Goal: Find specific page/section: Find specific page/section

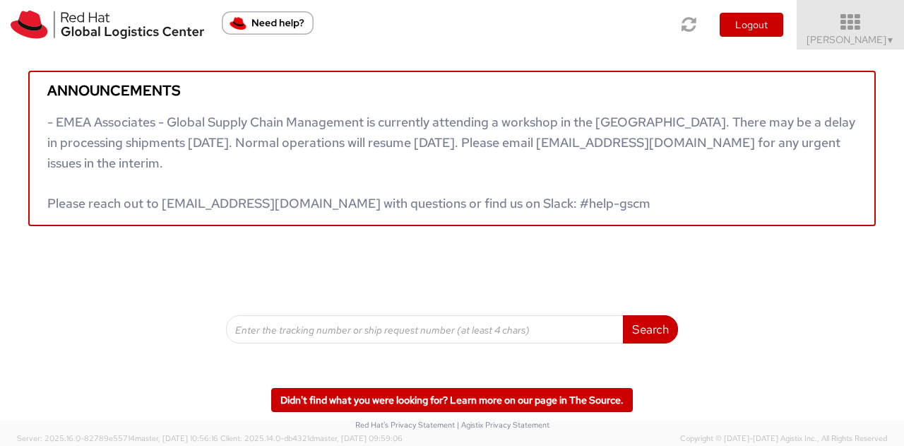
click at [880, 35] on span "Kirk Newcross ▼" at bounding box center [851, 39] width 88 height 13
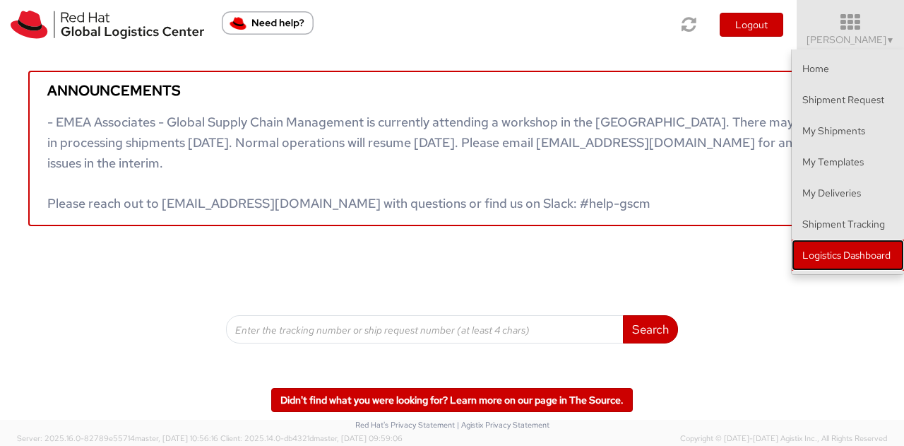
click at [828, 253] on link "Logistics Dashboard" at bounding box center [848, 255] width 112 height 31
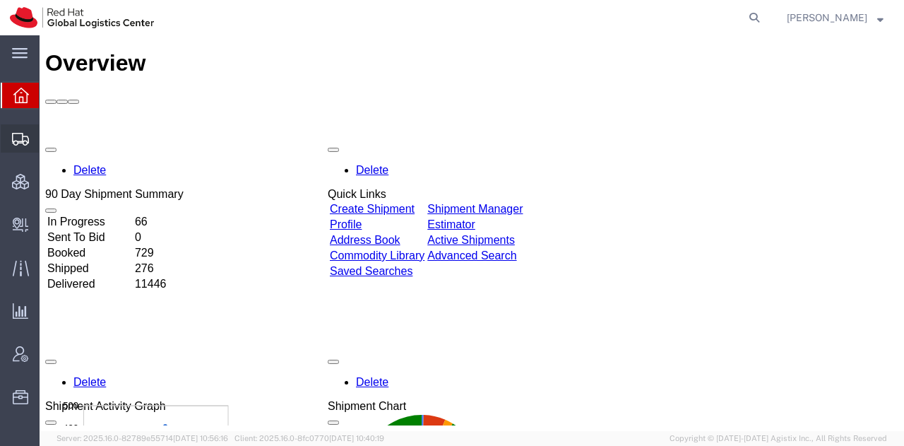
click at [0, 0] on span "Shipment Manager" at bounding box center [0, 0] width 0 height 0
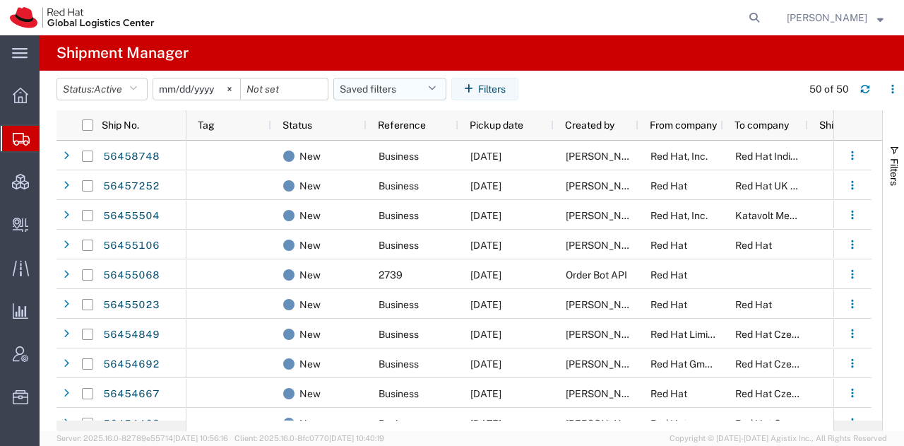
click at [431, 84] on button "Saved filters" at bounding box center [389, 89] width 113 height 23
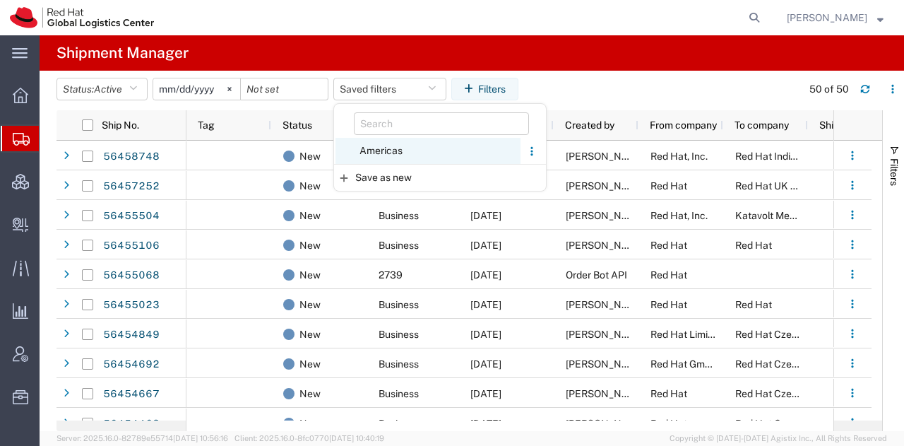
click at [378, 149] on span "Americas" at bounding box center [428, 151] width 185 height 26
type input "[DATE]"
